Goal: Information Seeking & Learning: Learn about a topic

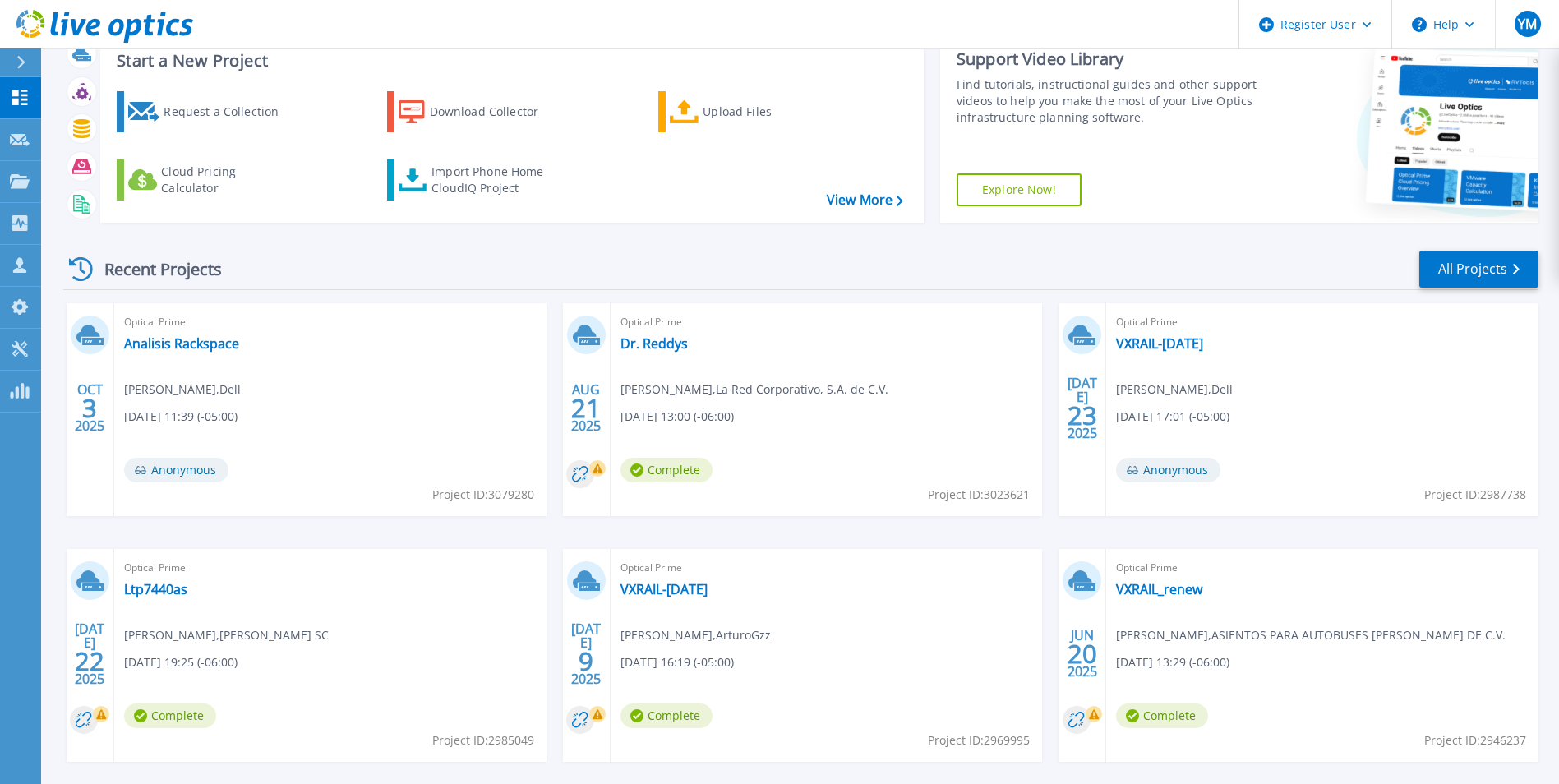
scroll to position [82, 0]
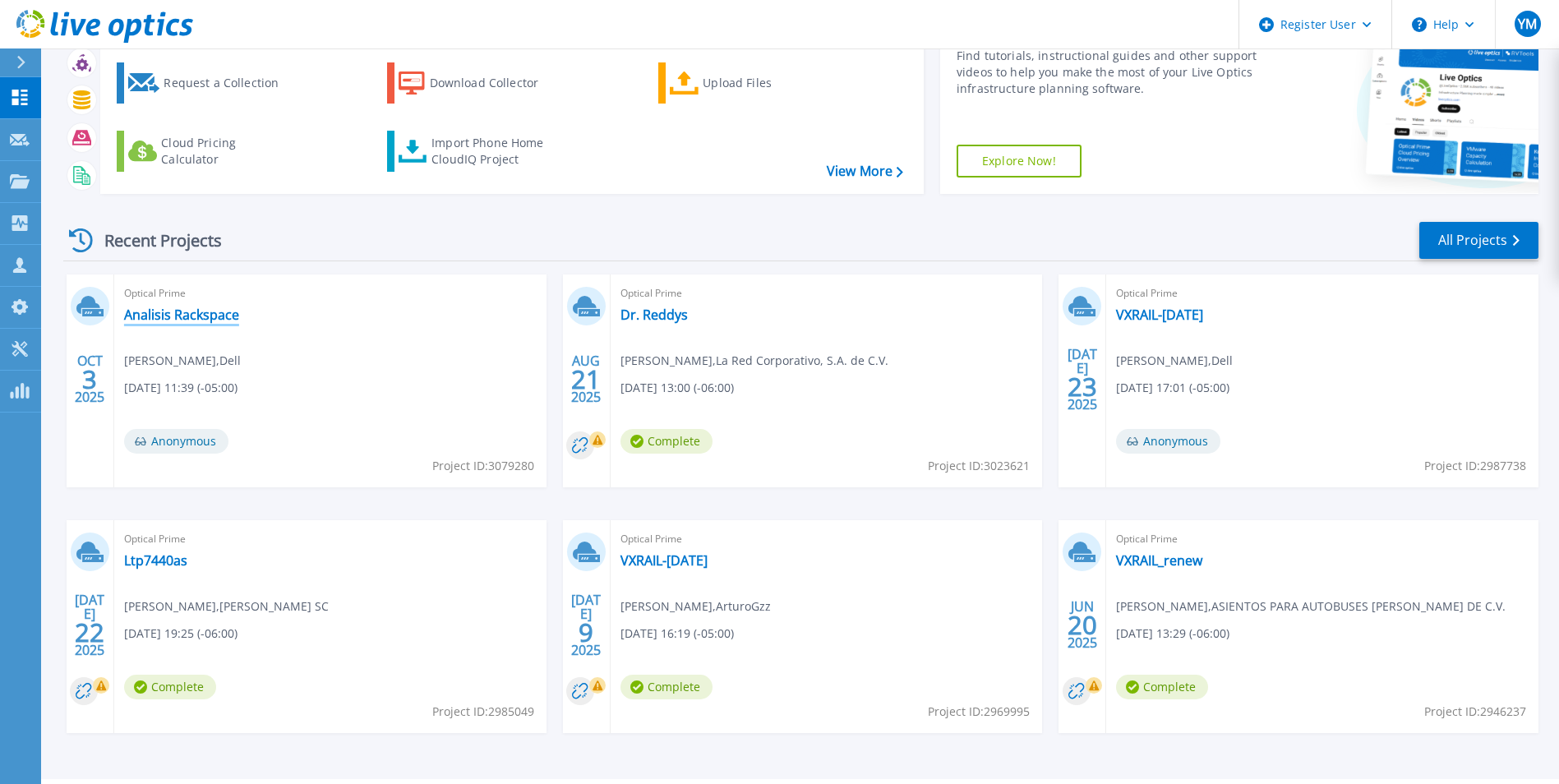
click at [170, 320] on link "Analisis Rackspace" at bounding box center [181, 314] width 115 height 16
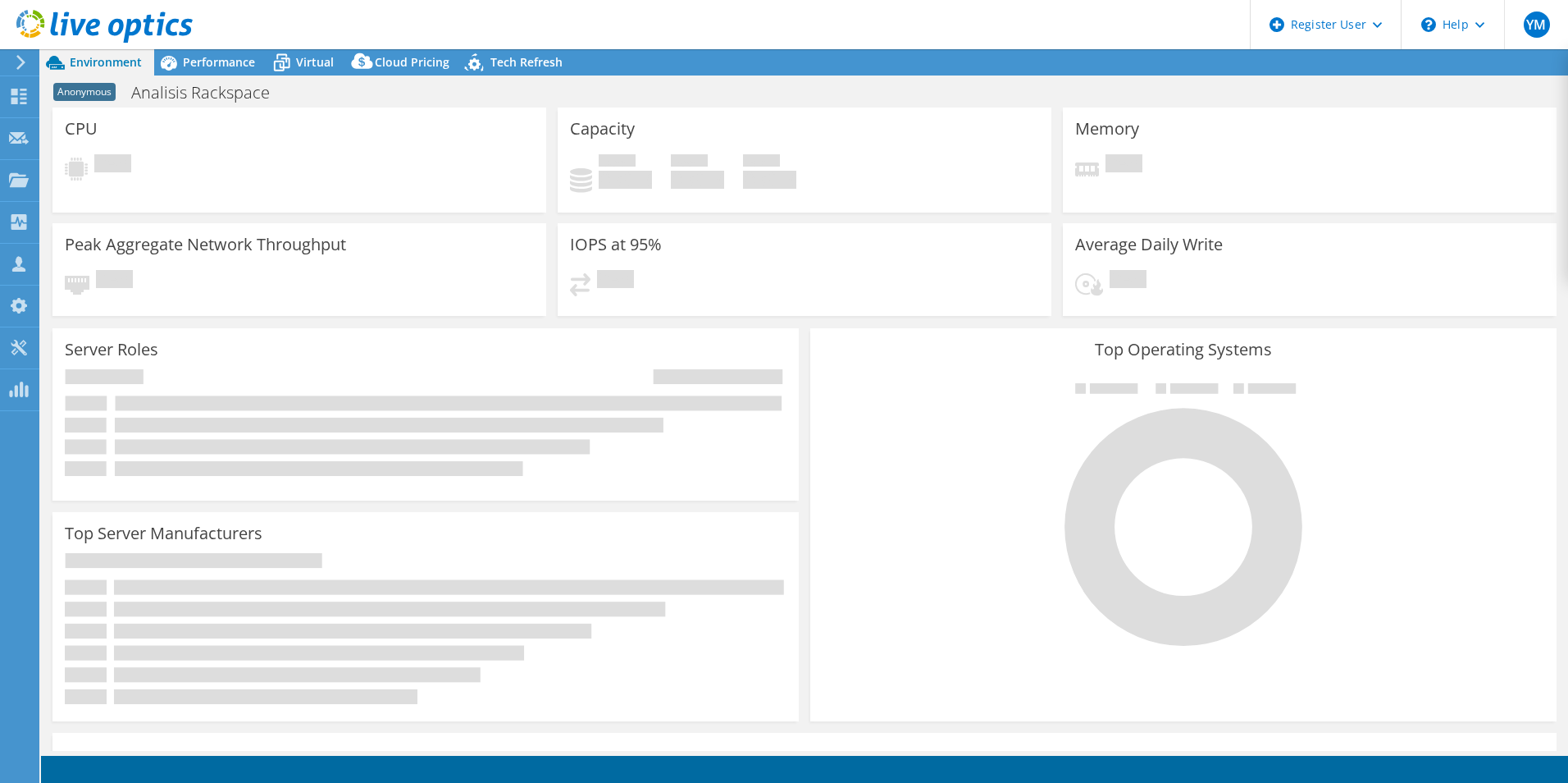
select select "USD"
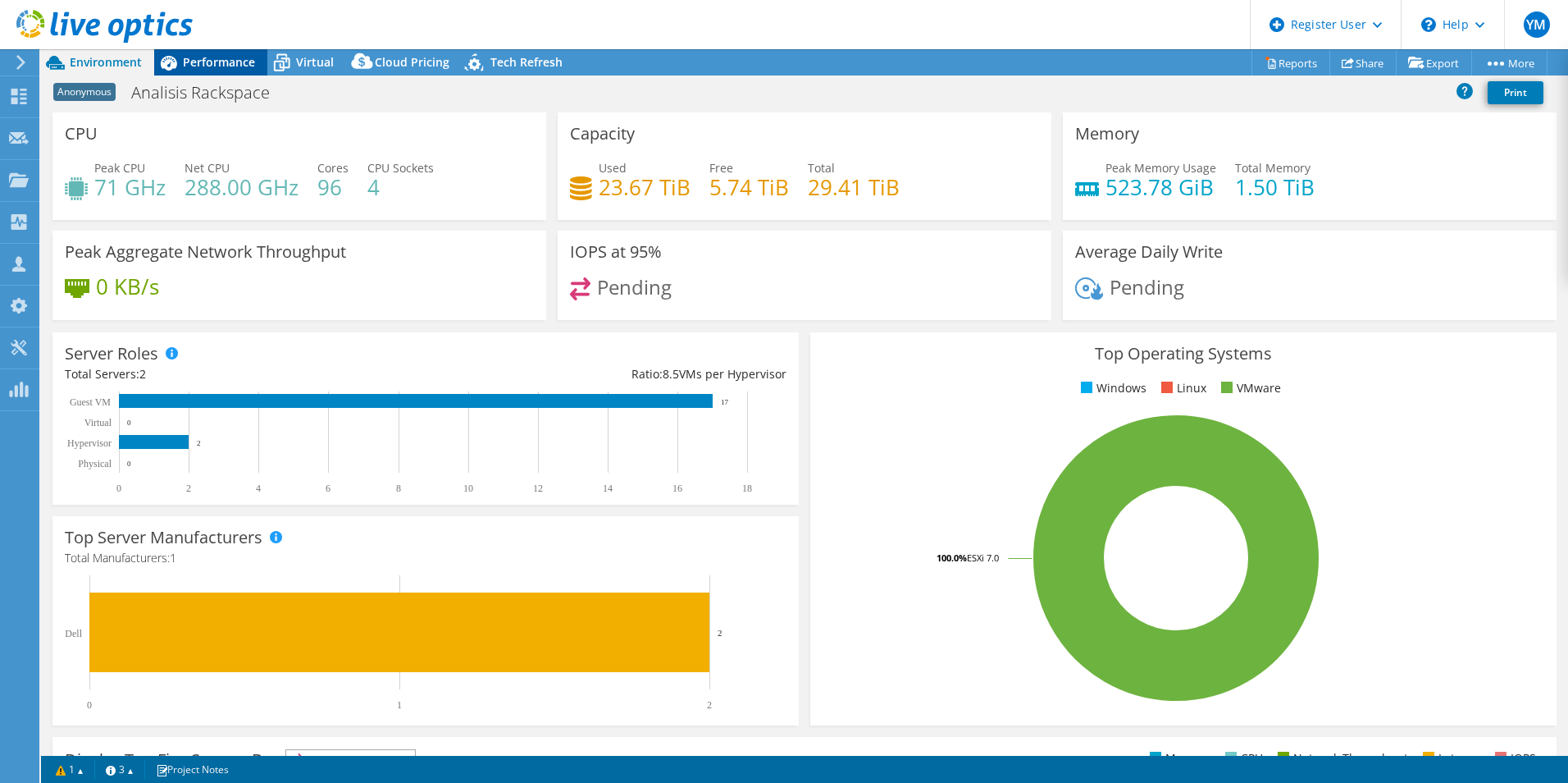
click at [208, 74] on div "Performance" at bounding box center [210, 62] width 114 height 26
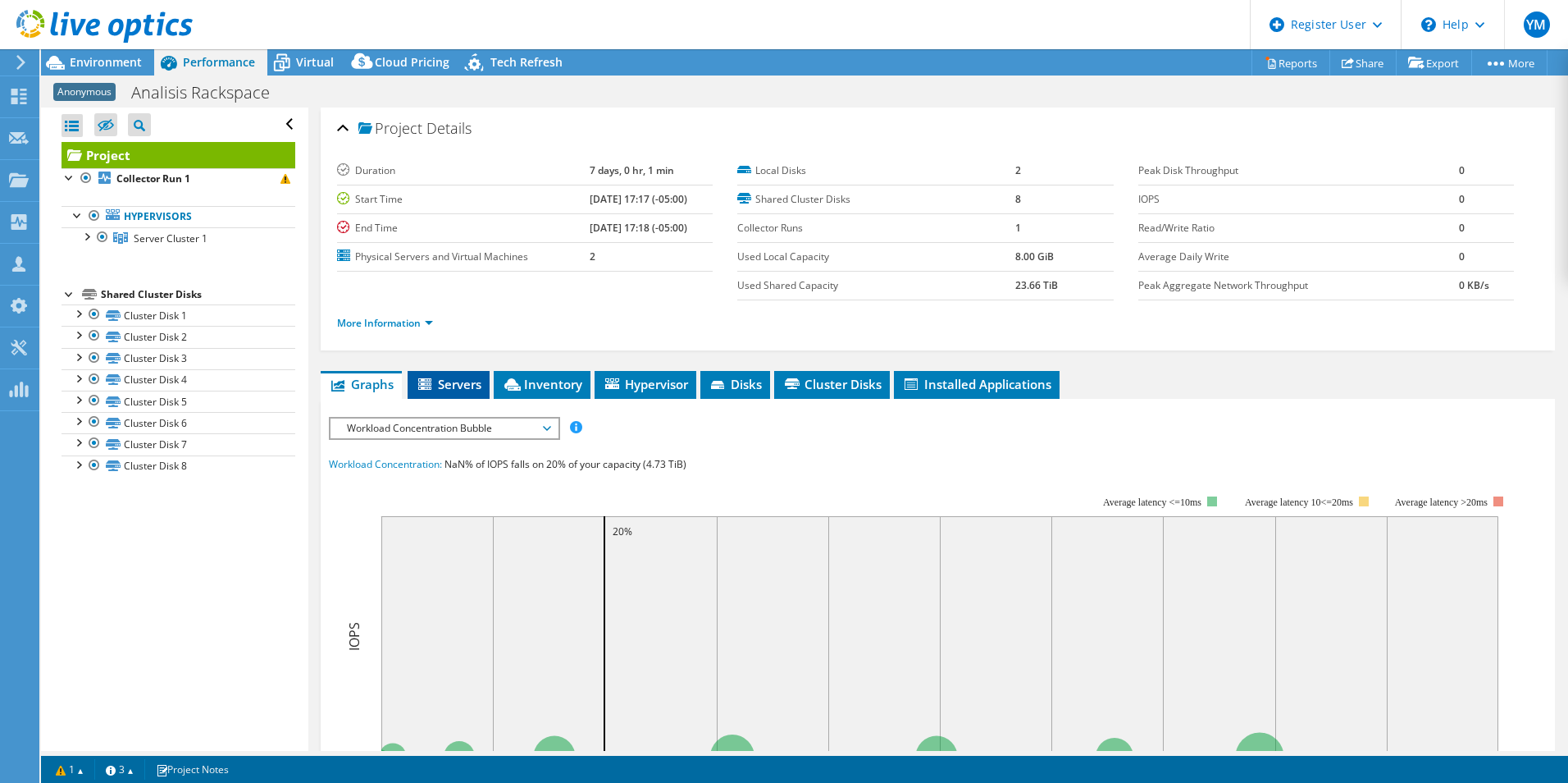
click at [459, 387] on span "Servers" at bounding box center [449, 383] width 66 height 16
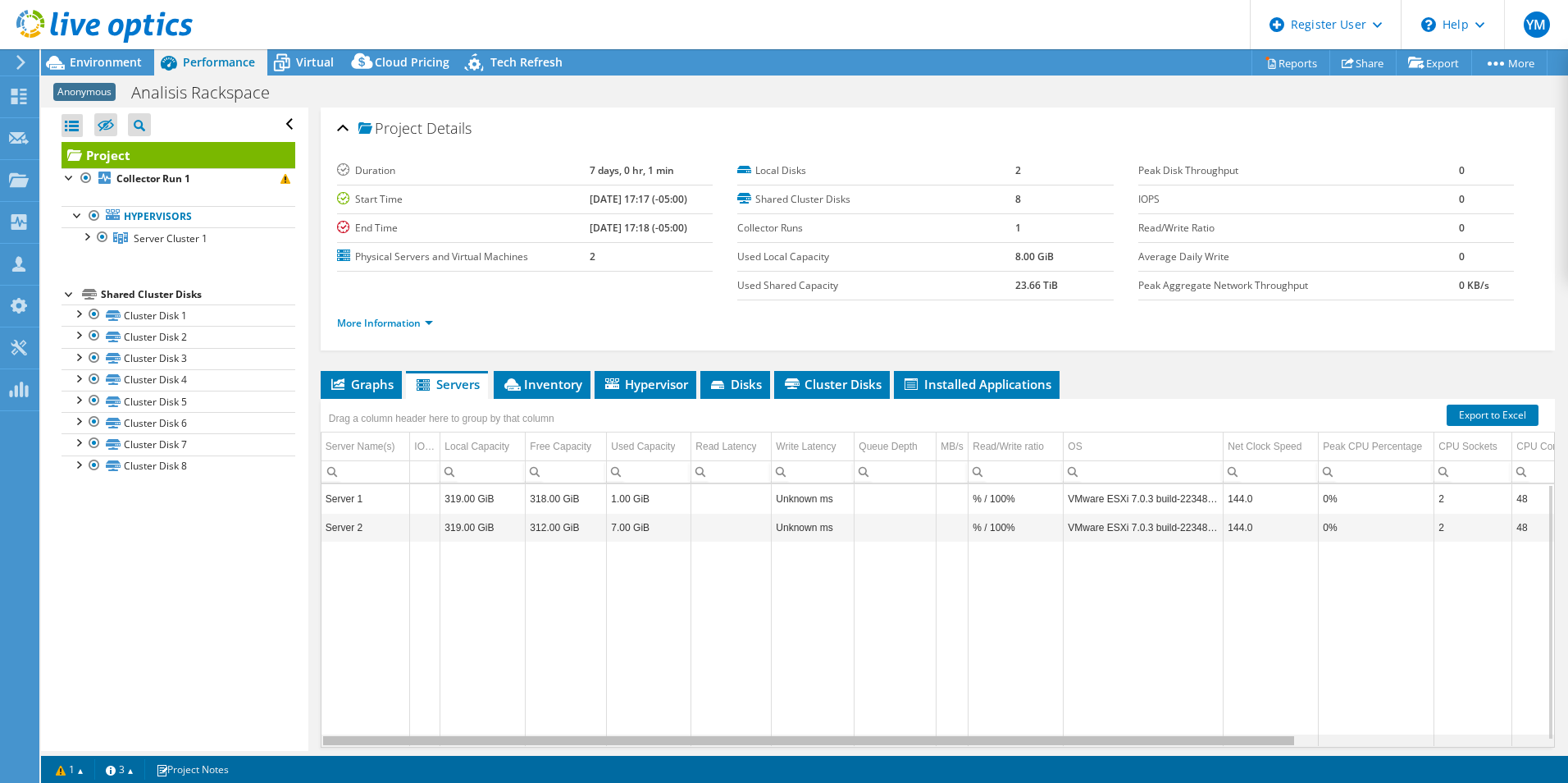
drag, startPoint x: 1142, startPoint y: 745, endPoint x: 992, endPoint y: 648, distance: 178.6
click at [1073, 731] on body "YM Dell User [PERSON_NAME] [PERSON_NAME][EMAIL_ADDRESS][PERSON_NAME][DOMAIN_NAM…" at bounding box center [784, 392] width 1568 height 783
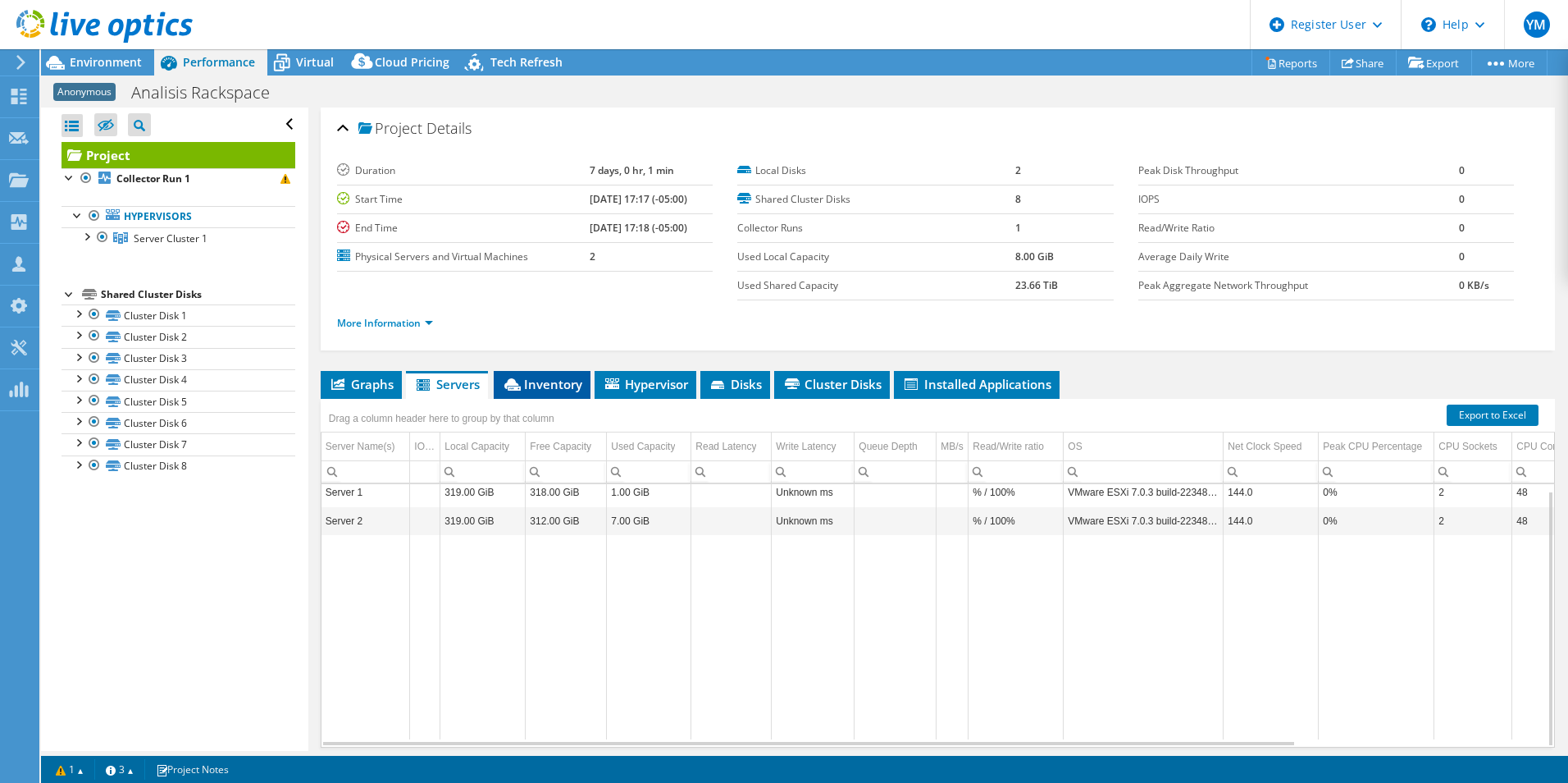
click at [538, 381] on span "Inventory" at bounding box center [542, 383] width 81 height 16
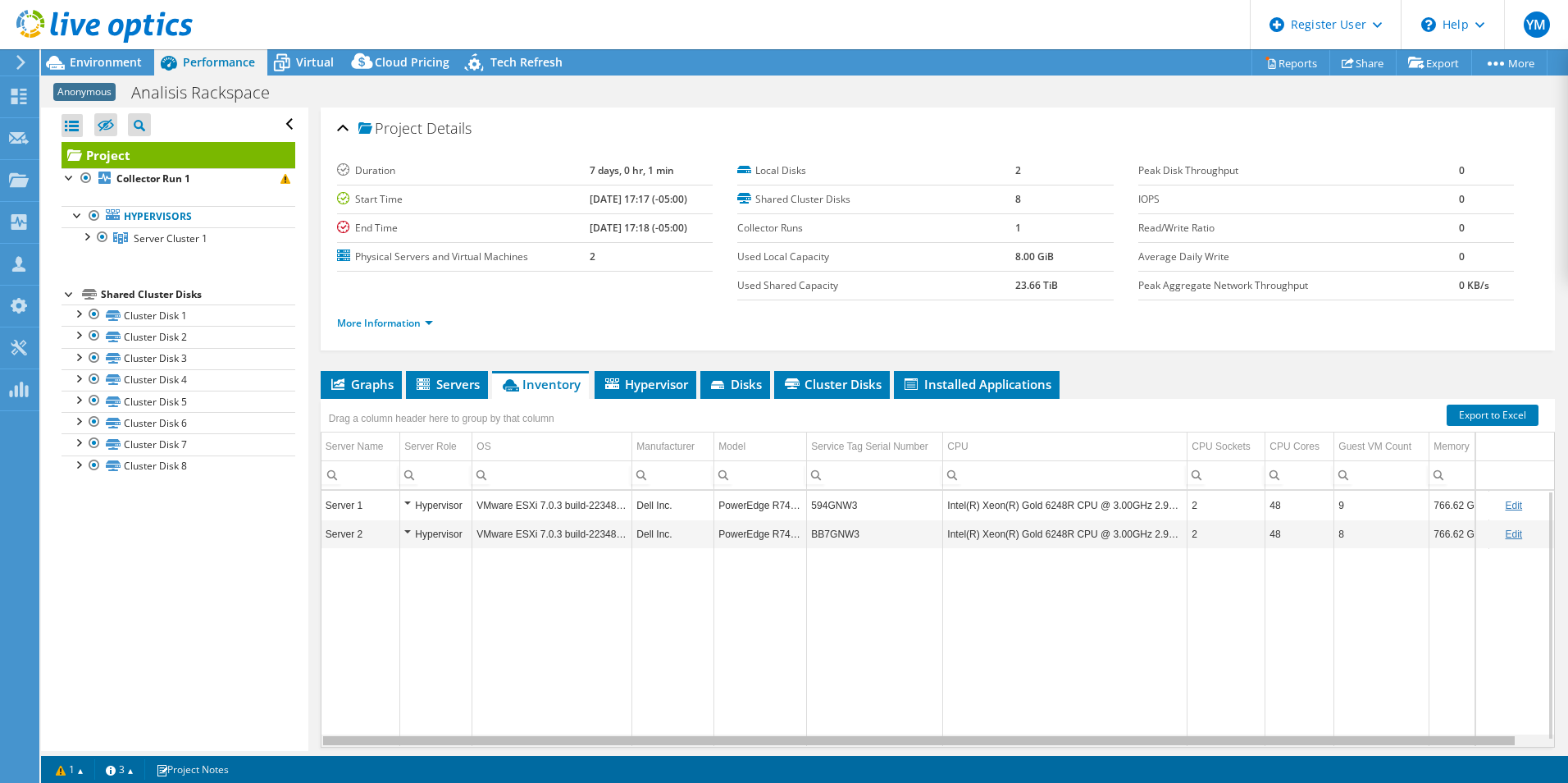
scroll to position [0, 26]
drag, startPoint x: 927, startPoint y: 743, endPoint x: 953, endPoint y: 740, distance: 26.2
click at [953, 740] on body "YM Dell User [PERSON_NAME] [PERSON_NAME][EMAIL_ADDRESS][PERSON_NAME][DOMAIN_NAM…" at bounding box center [784, 392] width 1568 height 783
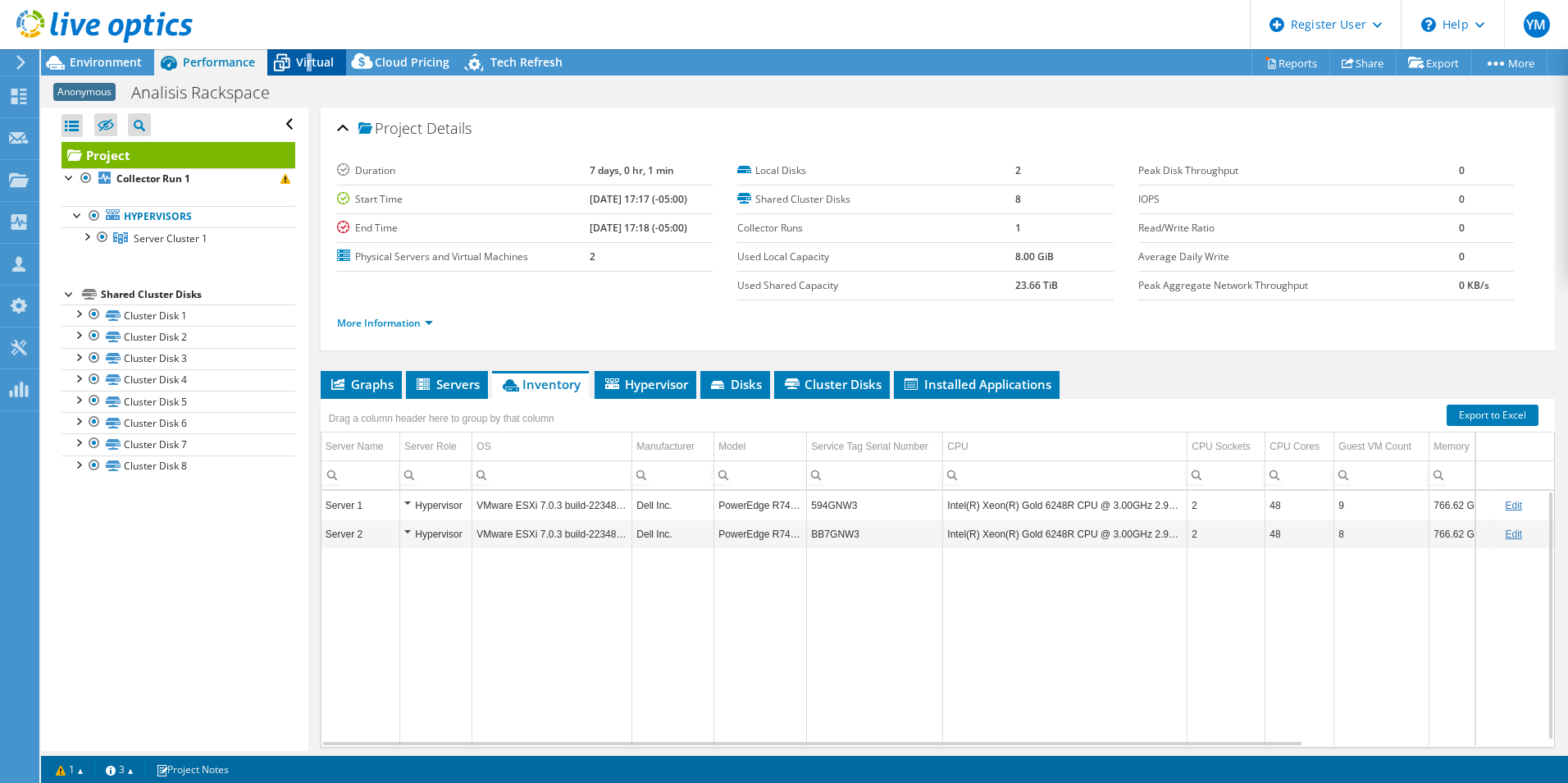
click at [308, 62] on span "Virtual" at bounding box center [315, 62] width 38 height 16
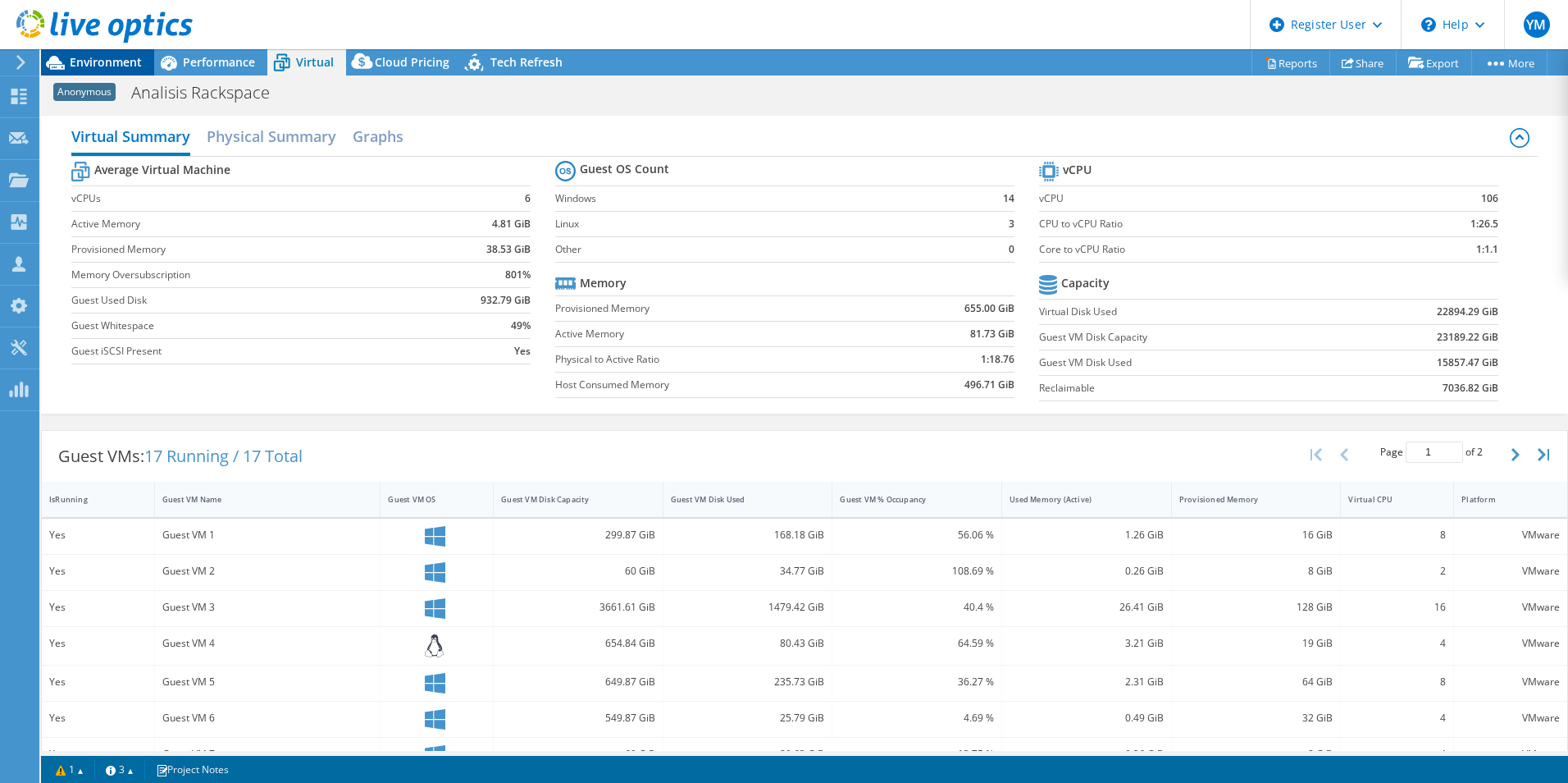
click at [104, 67] on span "Environment" at bounding box center [105, 62] width 72 height 16
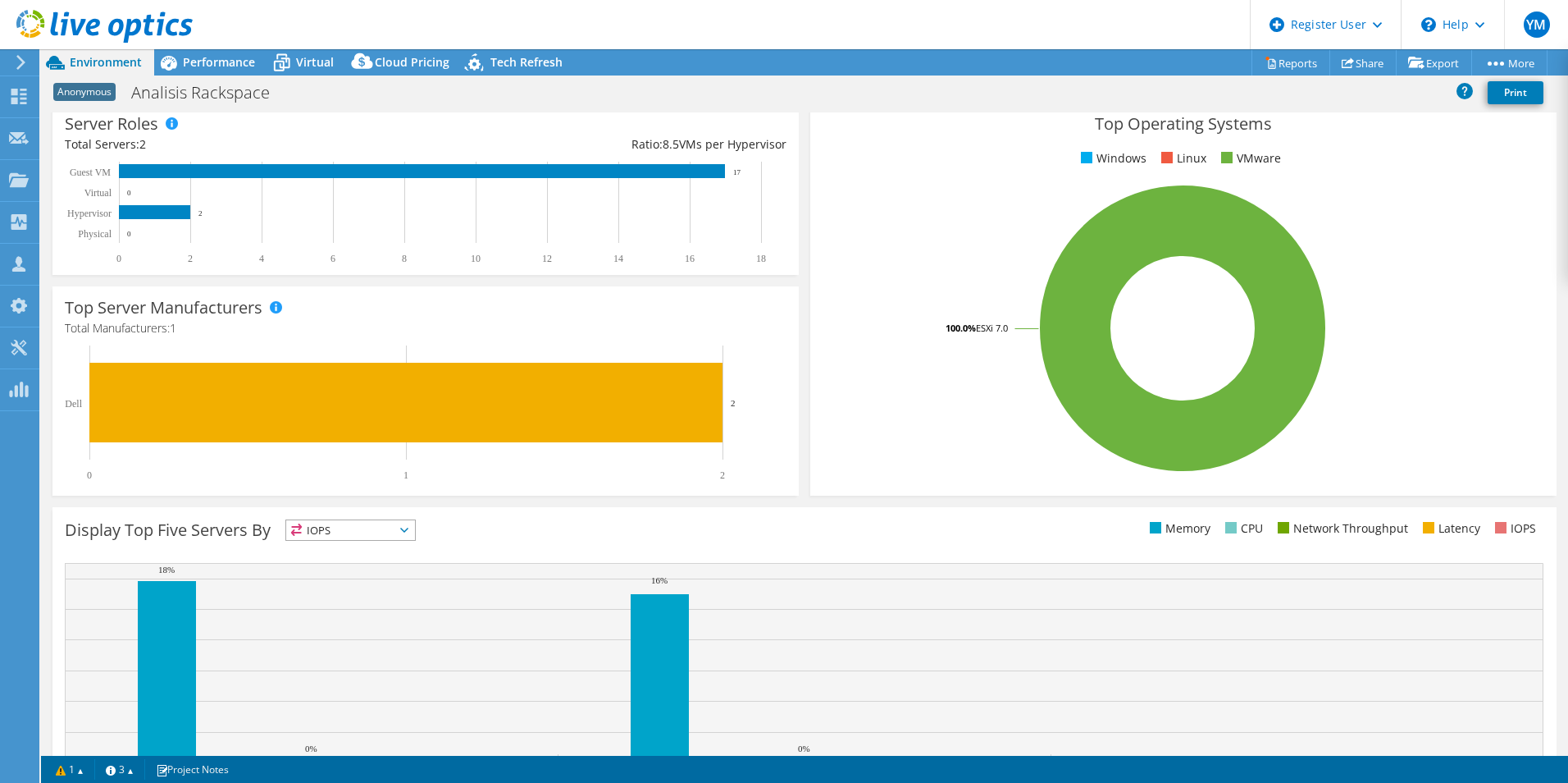
scroll to position [0, 0]
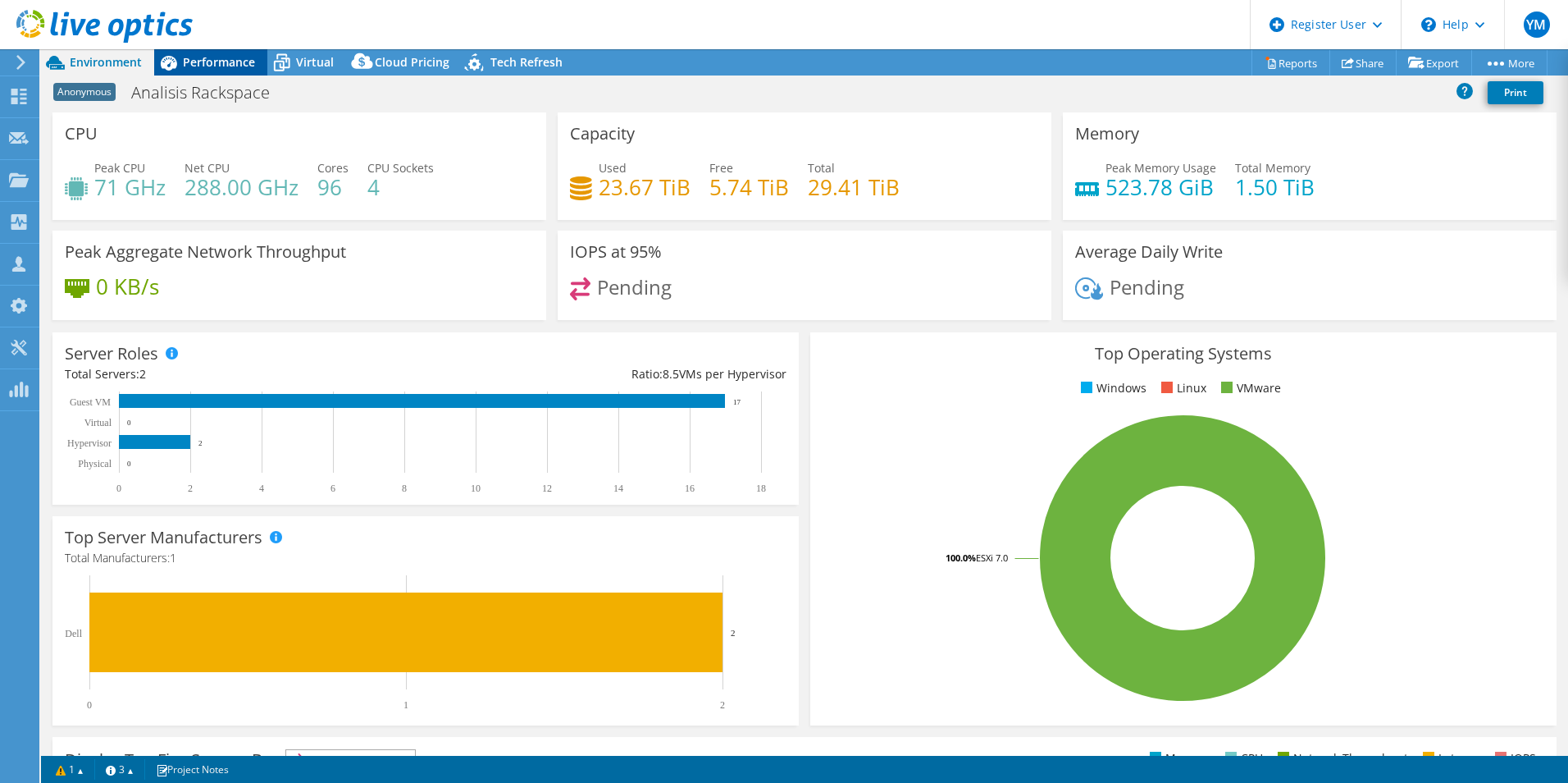
click at [233, 62] on span "Performance" at bounding box center [219, 62] width 72 height 16
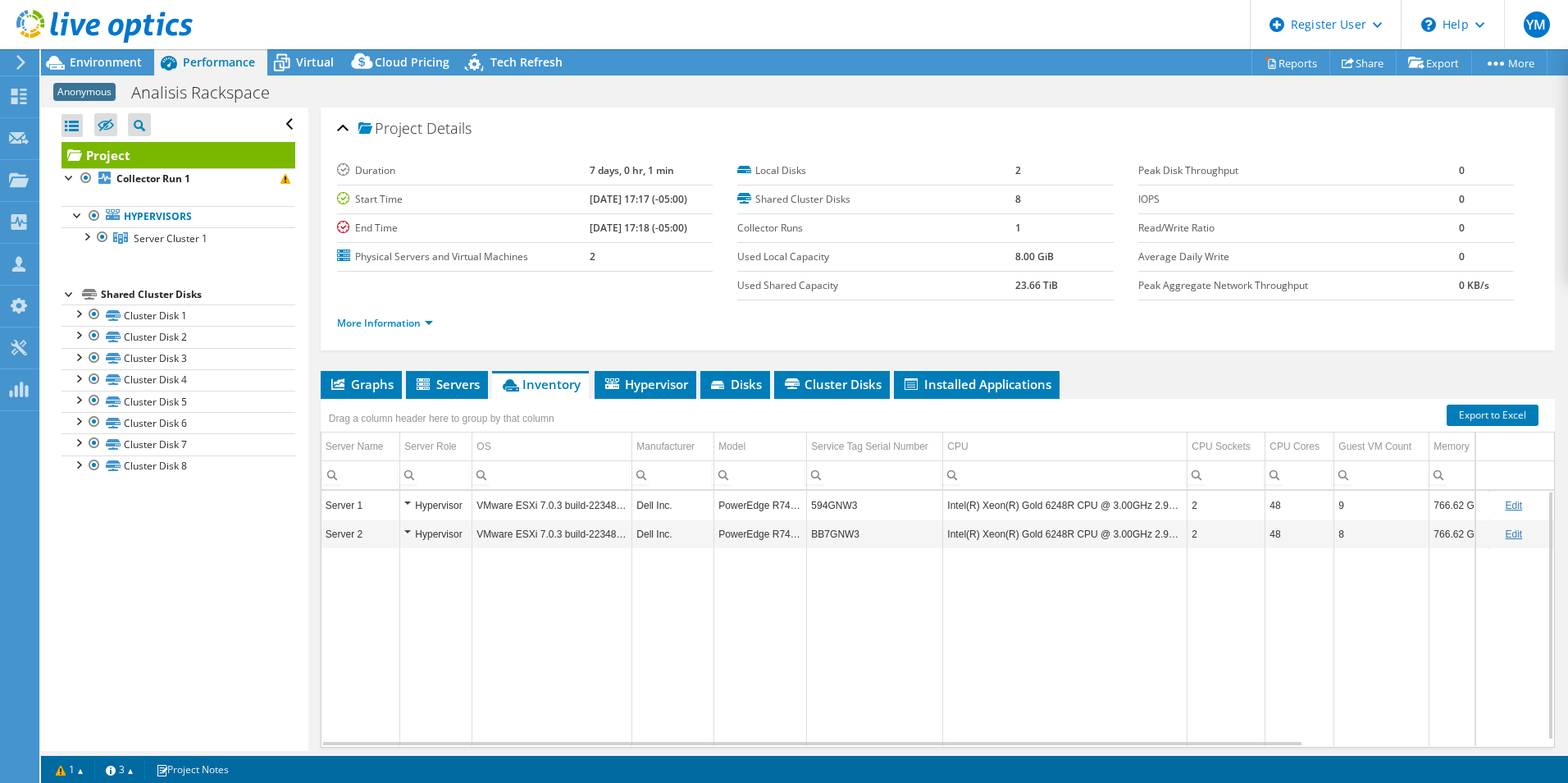
click at [1088, 543] on td "Intel(R) Xeon(R) Gold 6248R CPU @ 3.00GHz 2.99 GHz" at bounding box center [1065, 533] width 244 height 29
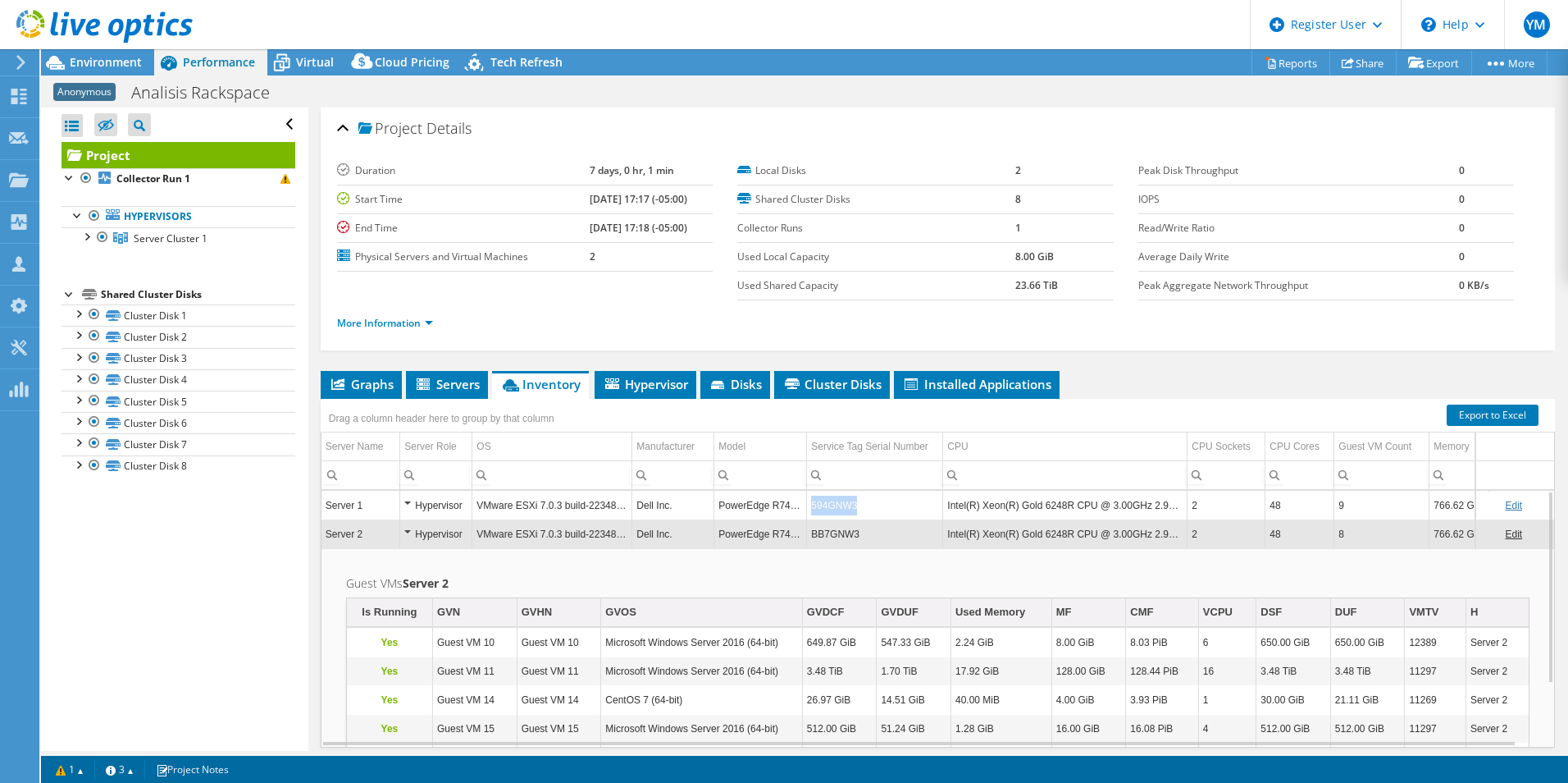
drag, startPoint x: 864, startPoint y: 511, endPoint x: 814, endPoint y: 510, distance: 50.0
click at [814, 510] on td "594GNW3" at bounding box center [875, 505] width 136 height 29
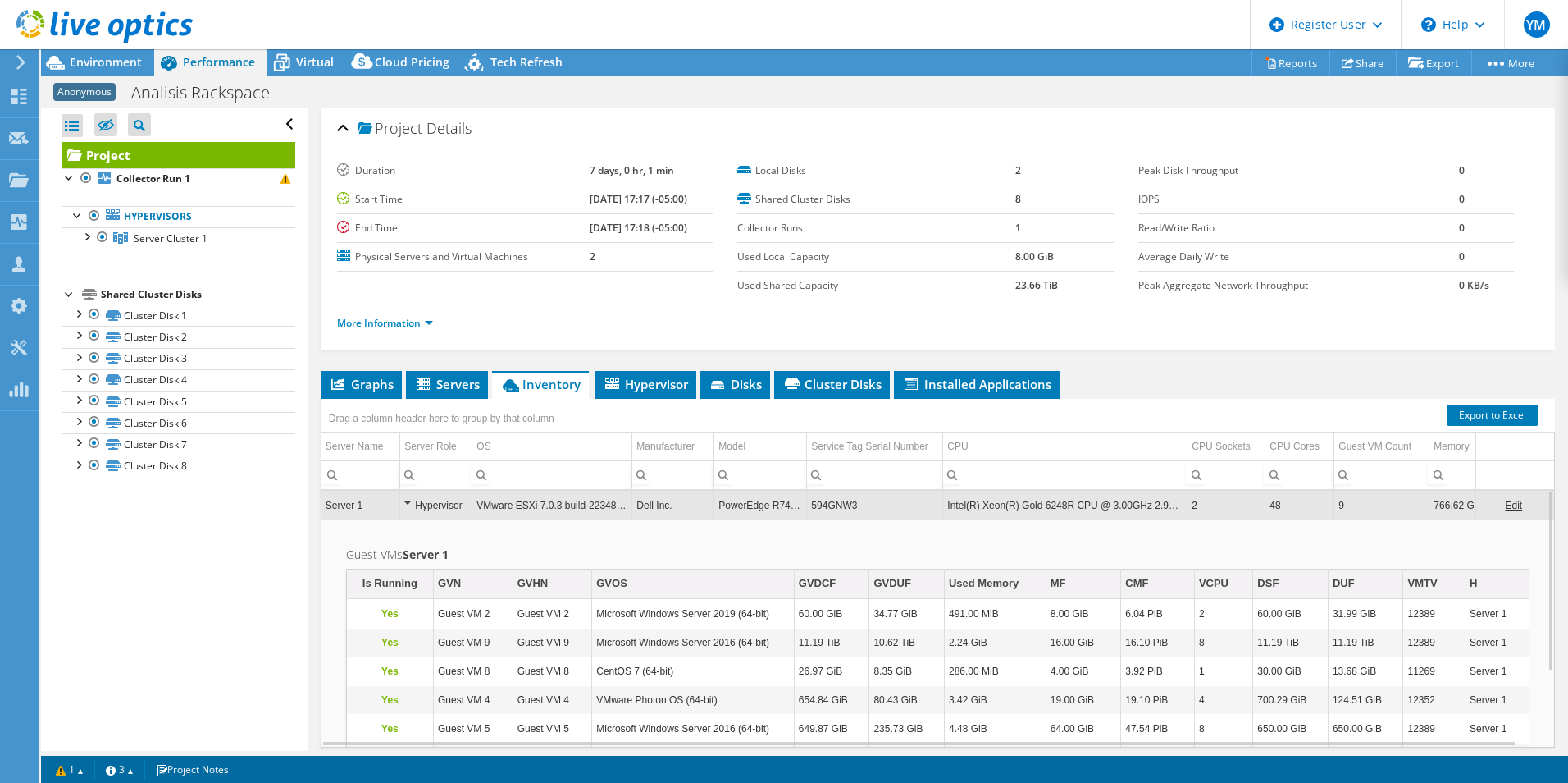
copy td "594GNW3"
click at [543, 388] on span "Inventory" at bounding box center [540, 383] width 81 height 16
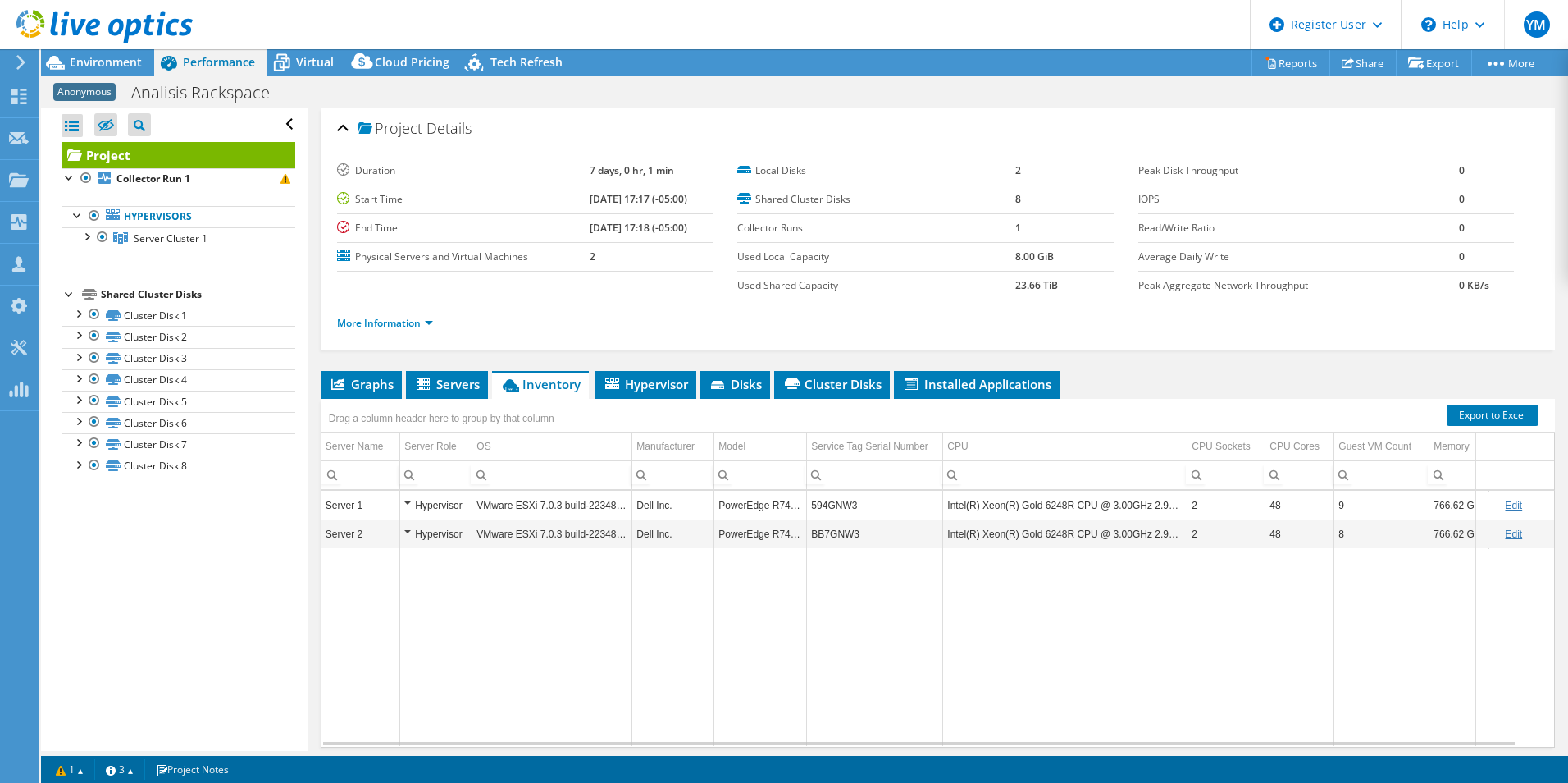
scroll to position [59, 0]
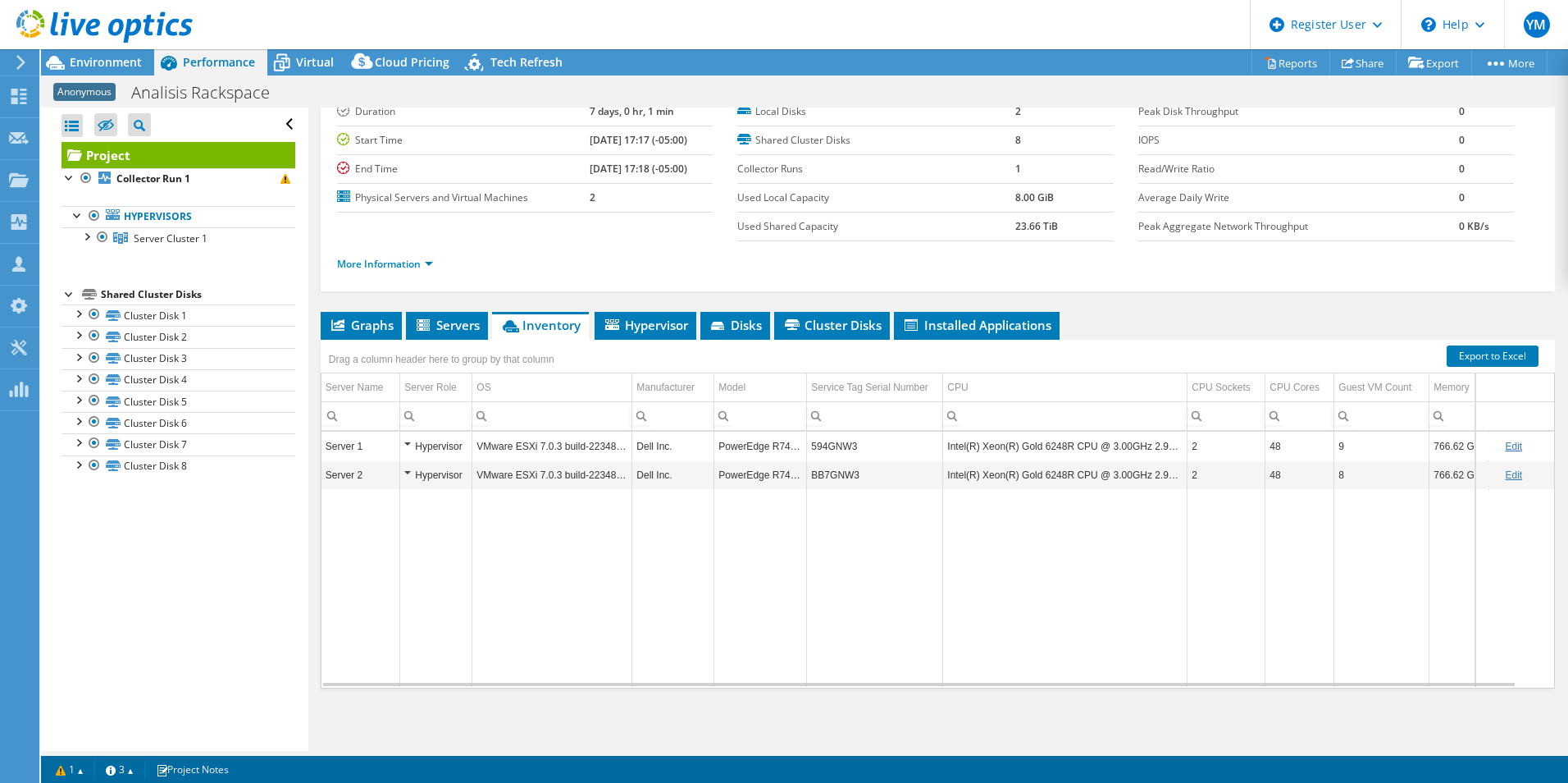
drag, startPoint x: 825, startPoint y: 746, endPoint x: 717, endPoint y: 734, distance: 108.7
click at [717, 734] on div "Project Details Duration 7 days, 0 hr, 1 min Start Time [DATE] 17:17 (-05:00) E…" at bounding box center [938, 400] width 1259 height 702
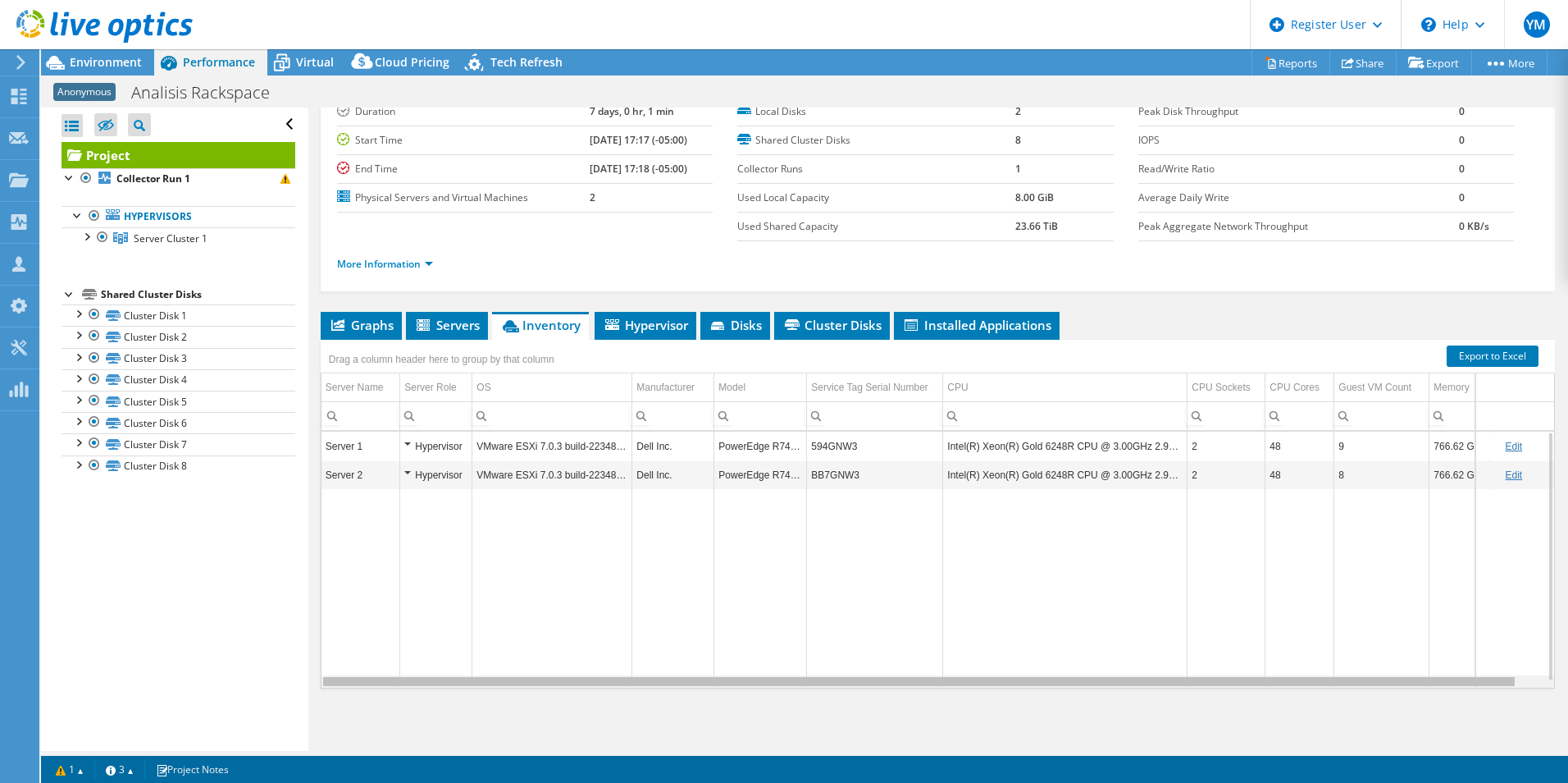
drag, startPoint x: 781, startPoint y: 685, endPoint x: 740, endPoint y: 681, distance: 41.2
click at [740, 681] on body "YM Dell User [PERSON_NAME] [PERSON_NAME][EMAIL_ADDRESS][PERSON_NAME][DOMAIN_NAM…" at bounding box center [784, 392] width 1568 height 783
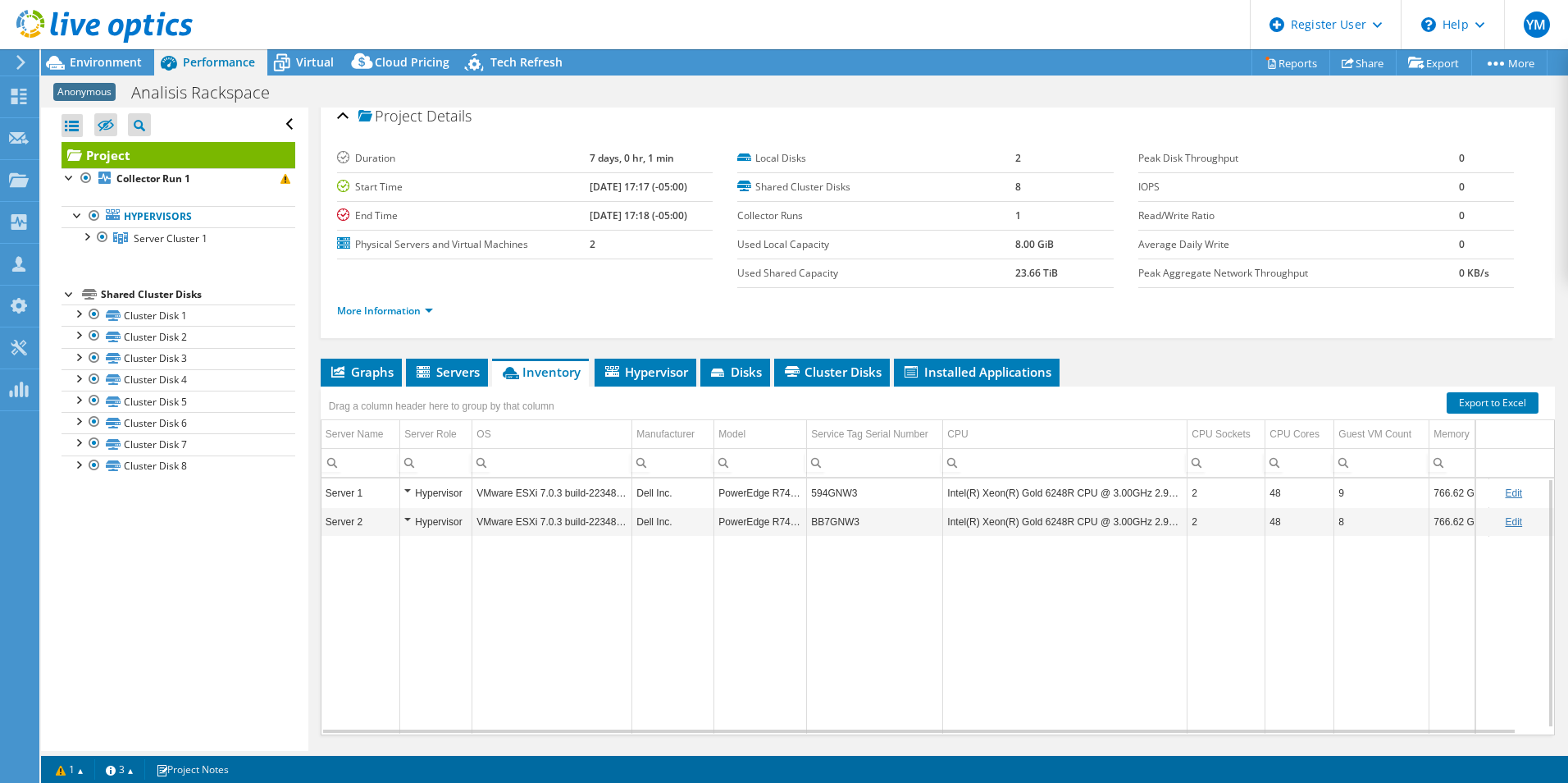
scroll to position [0, 0]
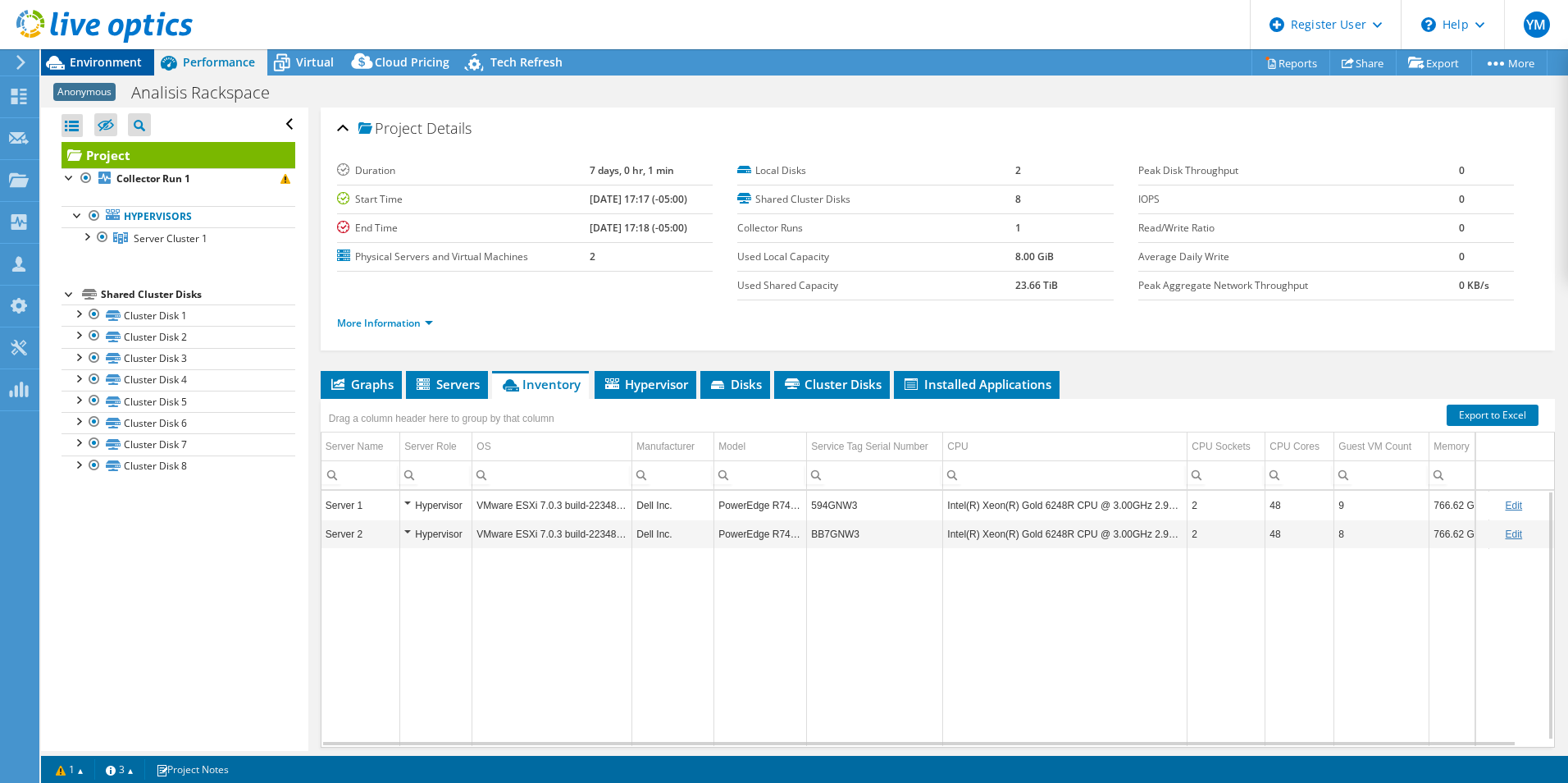
click at [103, 60] on span "Environment" at bounding box center [105, 62] width 72 height 16
